Goal: Task Accomplishment & Management: Use online tool/utility

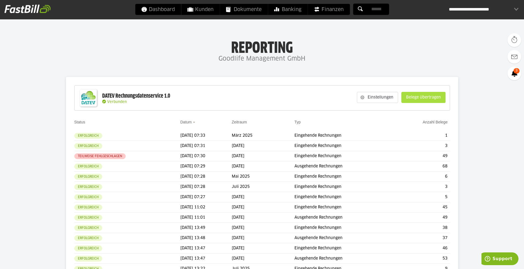
click at [411, 95] on slot "Belege übertragen" at bounding box center [424, 97] width 44 height 11
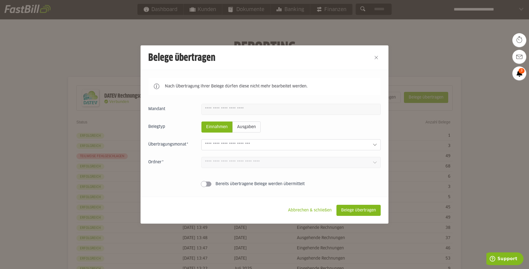
click at [242, 143] on input "text" at bounding box center [286, 145] width 163 height 6
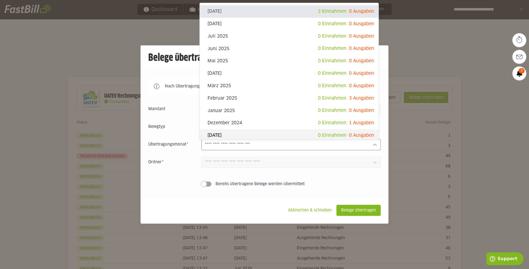
click at [182, 125] on label "Belegtyp" at bounding box center [171, 127] width 46 height 6
click at [251, 144] on input "text" at bounding box center [286, 145] width 163 height 6
click at [308, 13] on slot "[DATE]" at bounding box center [262, 11] width 110 height 6
type input "**********"
type input "*******"
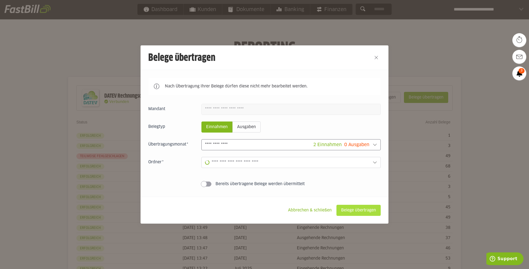
type input "**********"
click at [361, 212] on slot "Belege übertragen" at bounding box center [358, 210] width 44 height 11
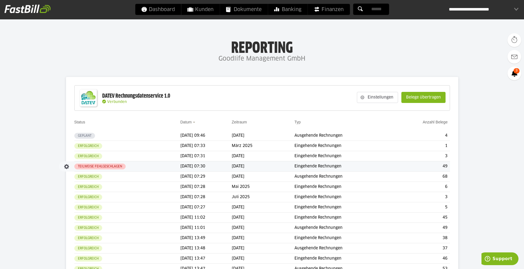
click at [255, 169] on td "[DATE]" at bounding box center [263, 166] width 63 height 10
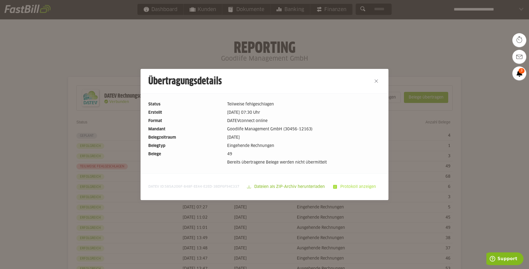
click at [343, 187] on slot "Protokoll anzeigen" at bounding box center [358, 186] width 43 height 11
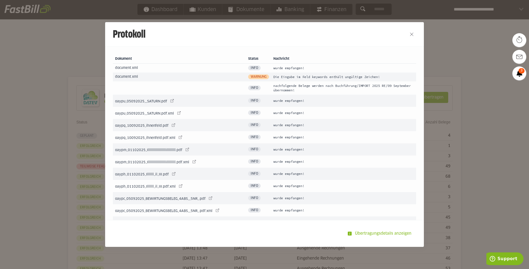
click at [271, 70] on td "wurde empfangen!" at bounding box center [343, 68] width 145 height 9
click at [258, 77] on span "Warnung" at bounding box center [258, 76] width 21 height 5
drag, startPoint x: 298, startPoint y: 77, endPoint x: 375, endPoint y: 80, distance: 76.9
click at [375, 80] on td "Die Eingabe im Feld keywords enthält ungültige Zeichen!" at bounding box center [343, 76] width 145 height 9
drag, startPoint x: 375, startPoint y: 80, endPoint x: 384, endPoint y: 78, distance: 9.5
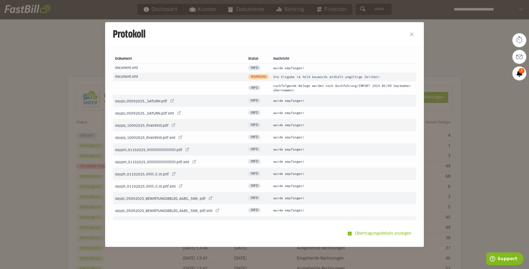
click at [384, 78] on td "Die Eingabe im Feld keywords enthält ungültige Zeichen!" at bounding box center [343, 76] width 145 height 9
click at [409, 35] on button "Close" at bounding box center [411, 34] width 9 height 9
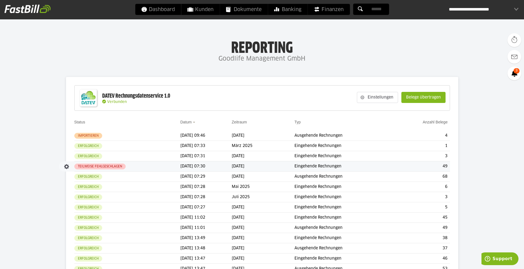
click at [155, 163] on td "Teilweise fehlgeschlagen" at bounding box center [127, 166] width 106 height 10
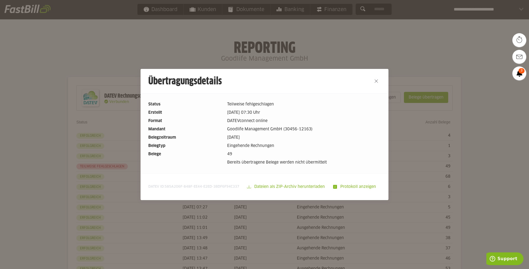
drag, startPoint x: 346, startPoint y: 184, endPoint x: 373, endPoint y: 185, distance: 27.1
click at [346, 184] on slot "Protokoll anzeigen" at bounding box center [358, 186] width 43 height 11
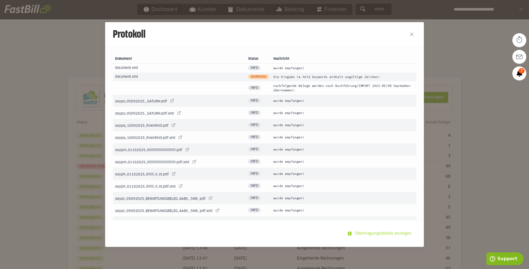
click at [388, 234] on slot "Übertragungsdetails anzeigen" at bounding box center [383, 233] width 64 height 11
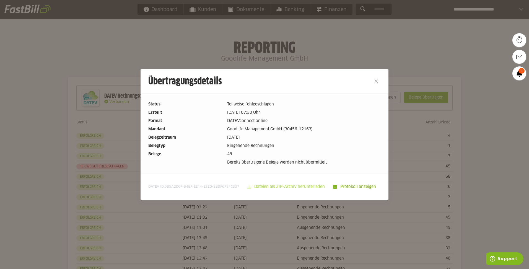
click at [299, 184] on slot "Dateien als ZIP-Archiv herunterladen" at bounding box center [290, 186] width 78 height 11
